Goal: Task Accomplishment & Management: Use online tool/utility

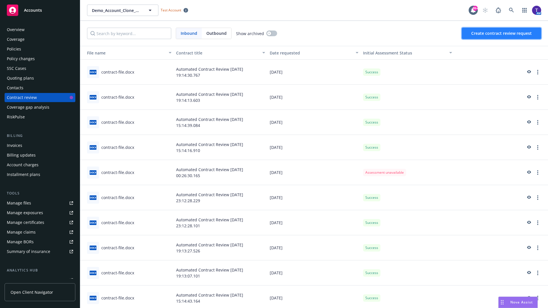
click at [502, 33] on span "Create contract review request" at bounding box center [501, 33] width 61 height 5
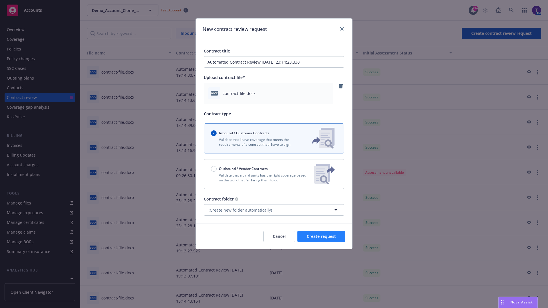
type input "Automated Contract Review [DATE] 23:14:23.330"
click at [321, 237] on span "Create request" at bounding box center [321, 236] width 29 height 5
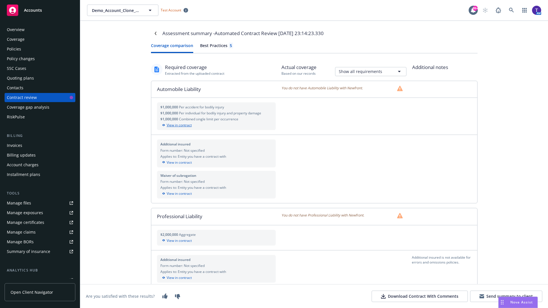
click at [216, 125] on div "View in contract" at bounding box center [216, 125] width 112 height 5
